Goal: Task Accomplishment & Management: Manage account settings

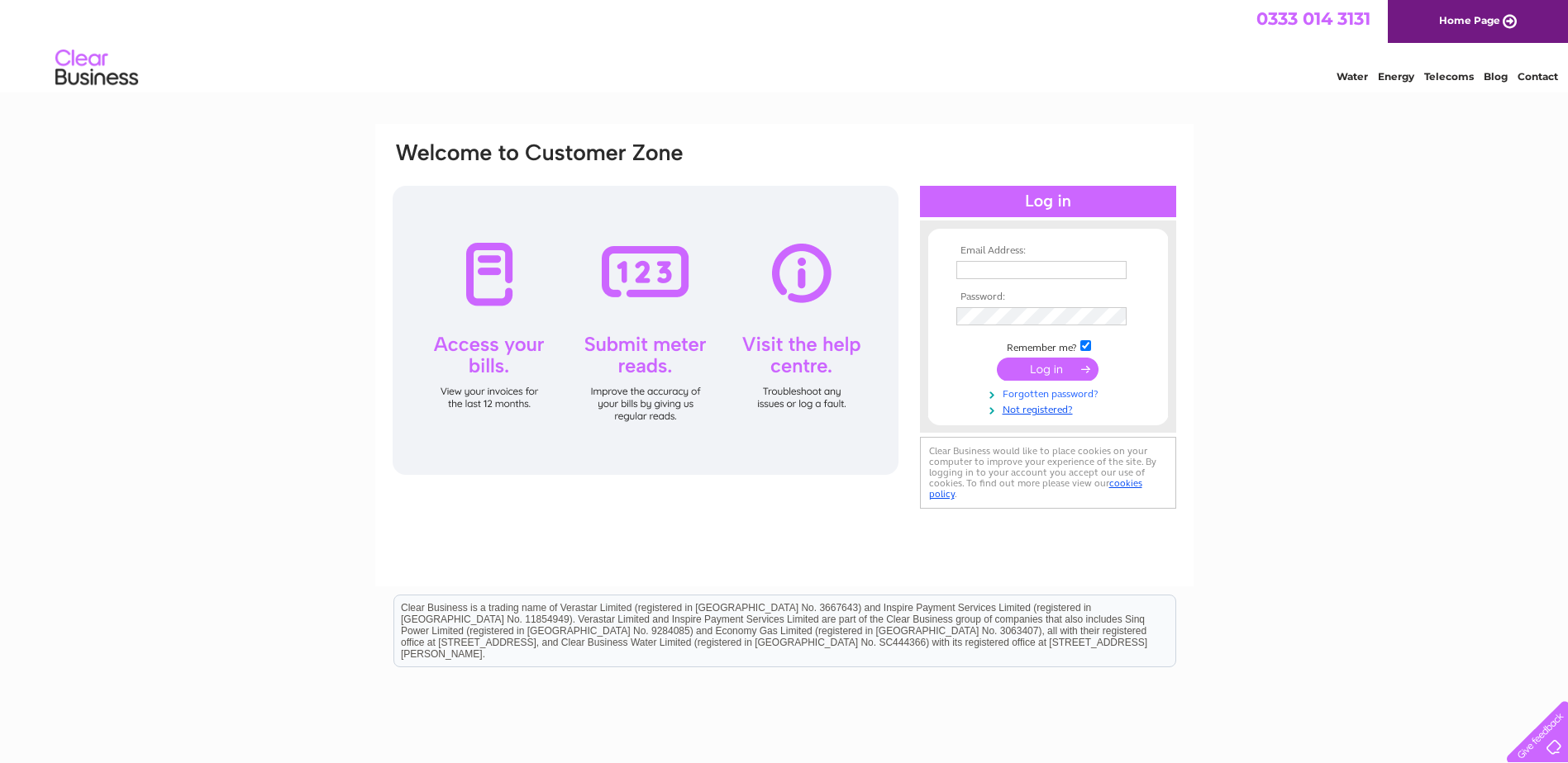
type input "[EMAIL_ADDRESS][DOMAIN_NAME]"
click at [1062, 387] on link "Forgotten password?" at bounding box center [1050, 392] width 188 height 16
click at [1069, 379] on input "submit" at bounding box center [1048, 369] width 102 height 23
click at [1079, 362] on input "submit" at bounding box center [1048, 369] width 102 height 23
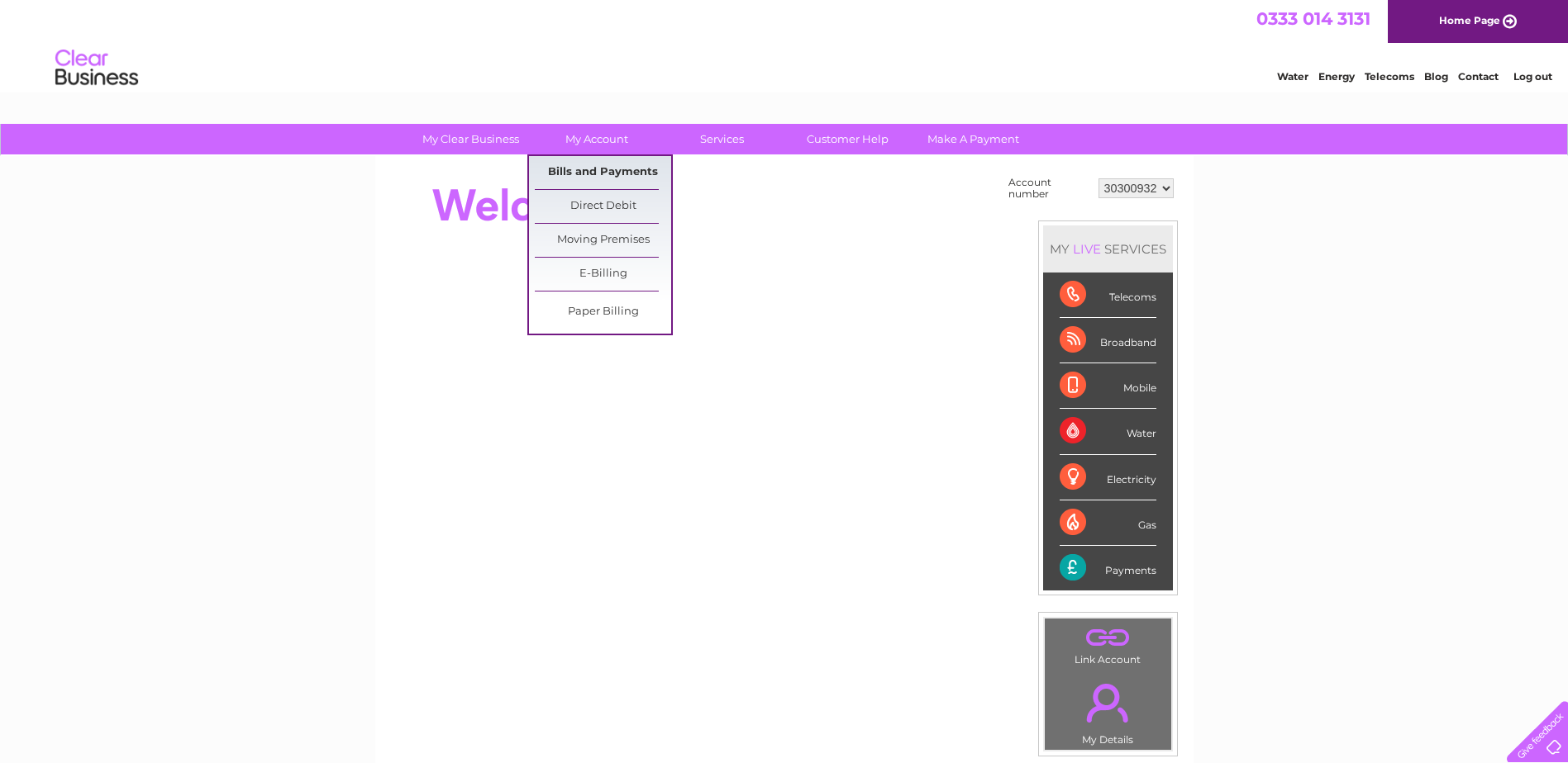
click at [606, 170] on link "Bills and Payments" at bounding box center [603, 172] width 136 height 33
click at [602, 167] on link "Bills and Payments" at bounding box center [603, 172] width 136 height 33
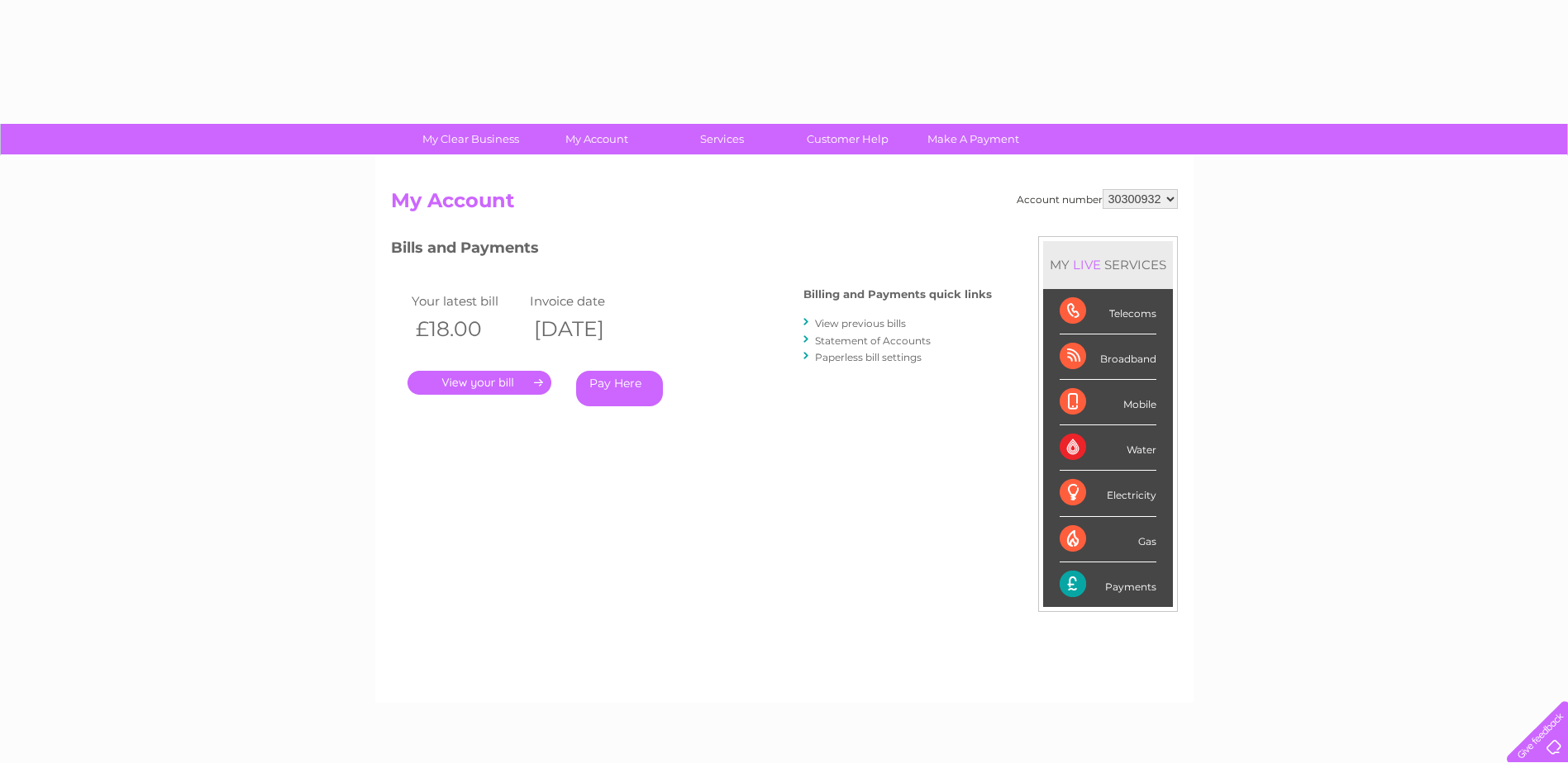
click at [513, 382] on link "." at bounding box center [479, 383] width 144 height 24
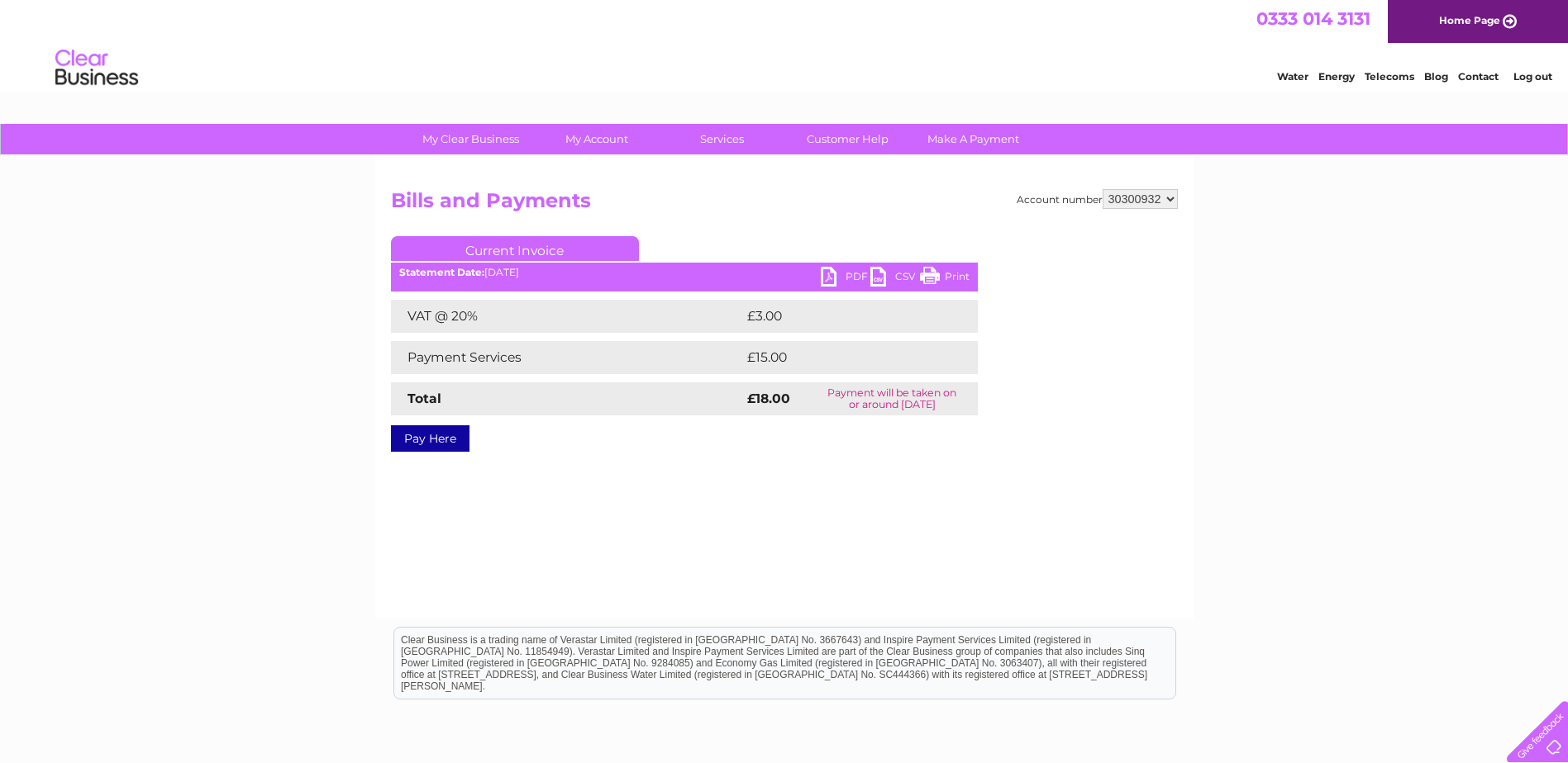
click at [845, 276] on link "PDF" at bounding box center [846, 279] width 50 height 24
click at [1438, 233] on div "My Clear Business Login Details My Details My Preferences Link Account My Accou…" at bounding box center [784, 513] width 1568 height 778
